Goal: Check status

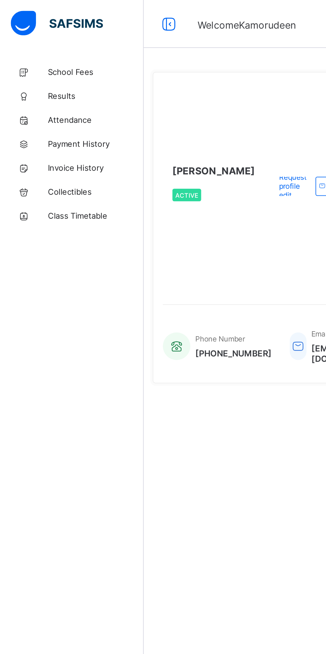
click at [27, 52] on span "Results" at bounding box center [53, 53] width 53 height 5
click at [25, 52] on icon at bounding box center [13, 53] width 27 height 5
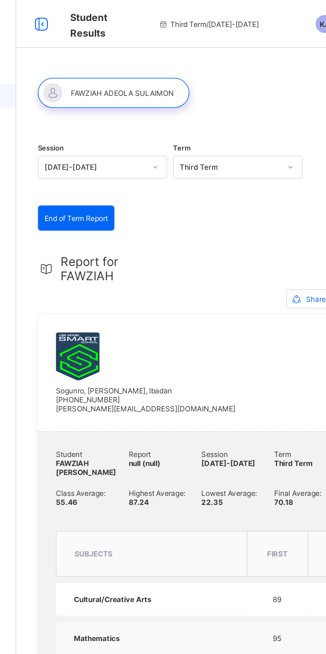
click at [177, 11] on span "Third Term / 2024-2025" at bounding box center [187, 13] width 56 height 5
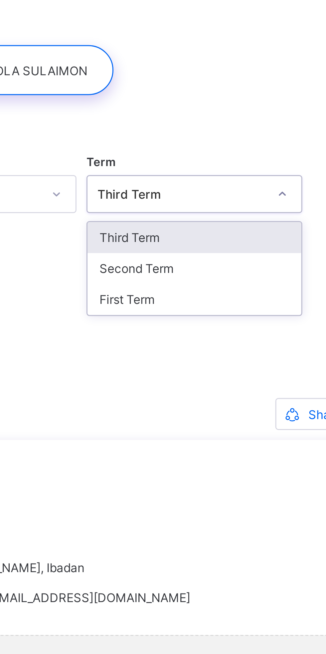
click at [177, 118] on div "Second Term" at bounding box center [202, 118] width 71 height 10
